Goal: Information Seeking & Learning: Learn about a topic

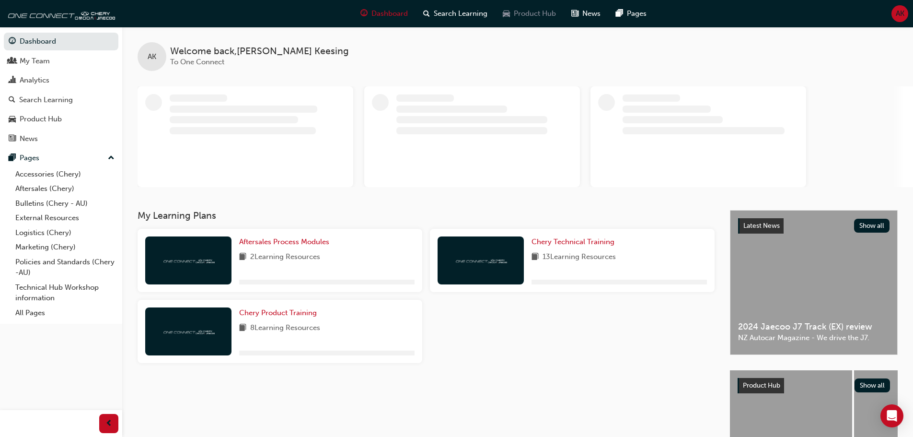
click at [518, 16] on span "Product Hub" at bounding box center [535, 13] width 42 height 11
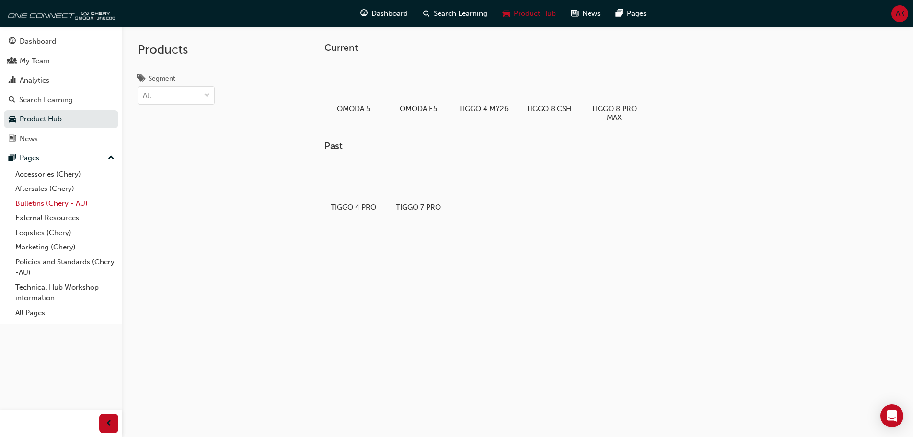
click at [58, 208] on link "Bulletins (Chery - AU)" at bounding box center [65, 203] width 107 height 15
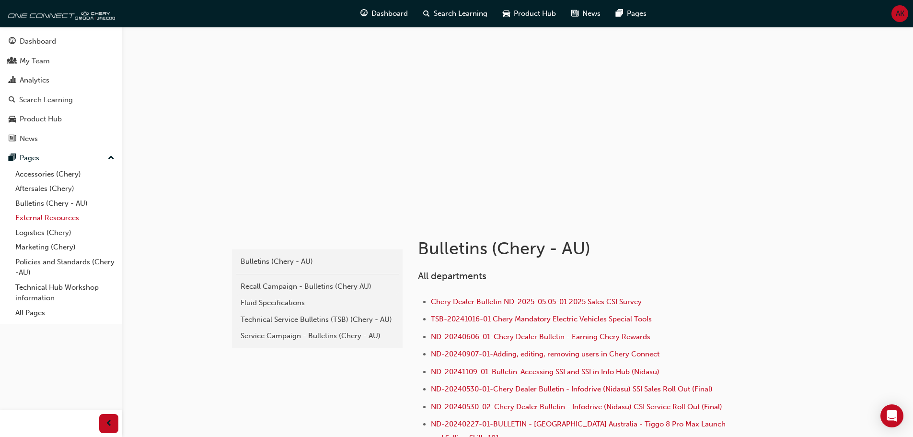
click at [64, 217] on link "External Resources" at bounding box center [65, 217] width 107 height 15
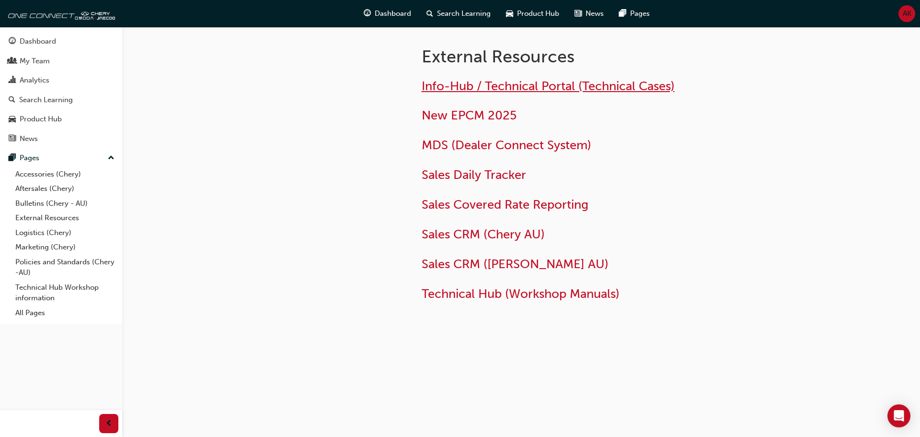
click at [518, 90] on span "Info-Hub / Technical Portal (Technical Cases)" at bounding box center [548, 86] width 253 height 15
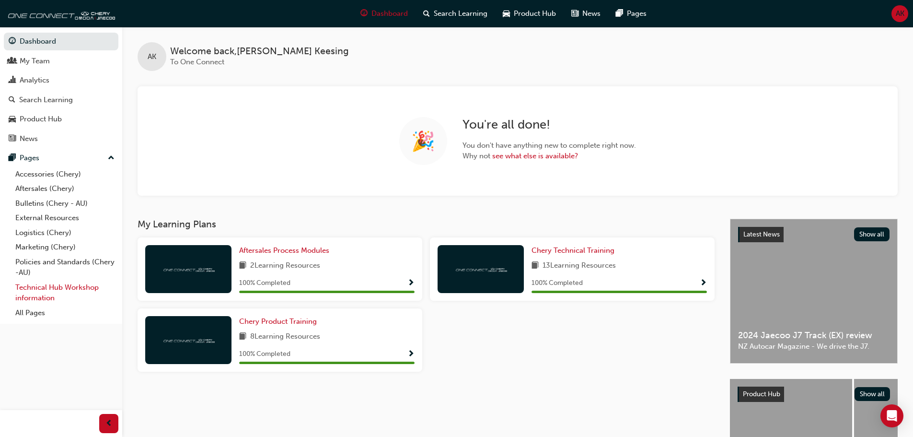
click at [58, 287] on link "Technical Hub Workshop information" at bounding box center [65, 292] width 107 height 25
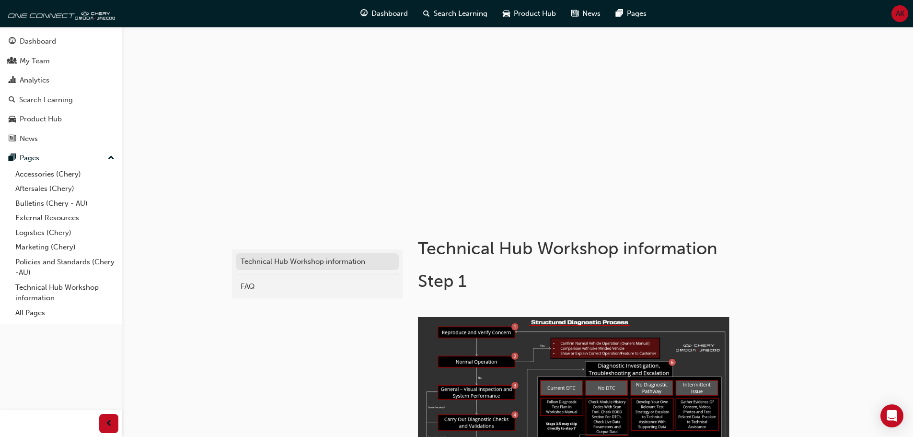
click at [301, 258] on div "Technical Hub Workshop information" at bounding box center [317, 261] width 153 height 11
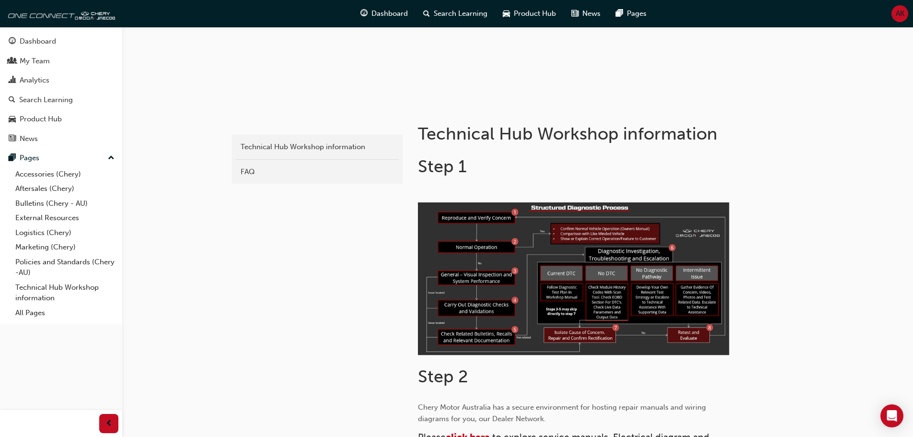
scroll to position [240, 0]
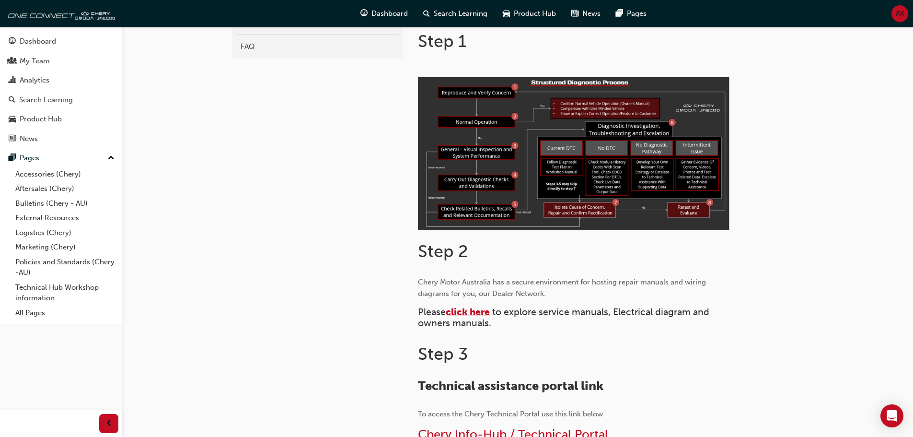
click at [466, 312] on span "click here" at bounding box center [468, 311] width 44 height 11
